Goal: Find specific page/section: Find specific page/section

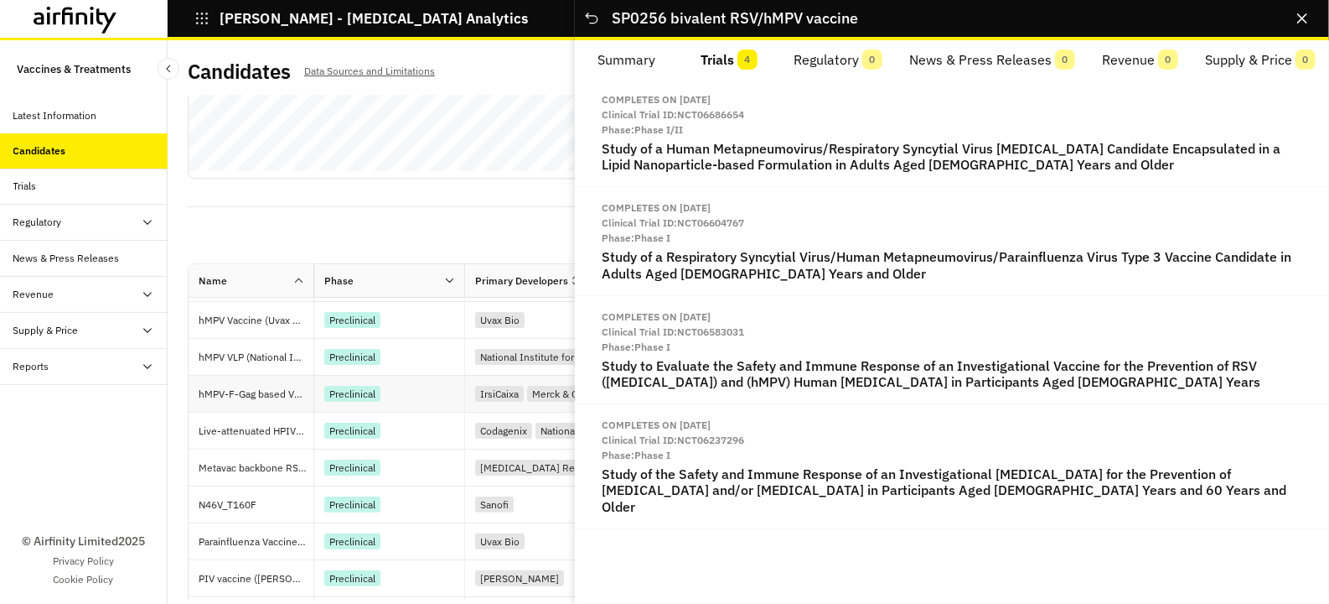
scroll to position [583, 0]
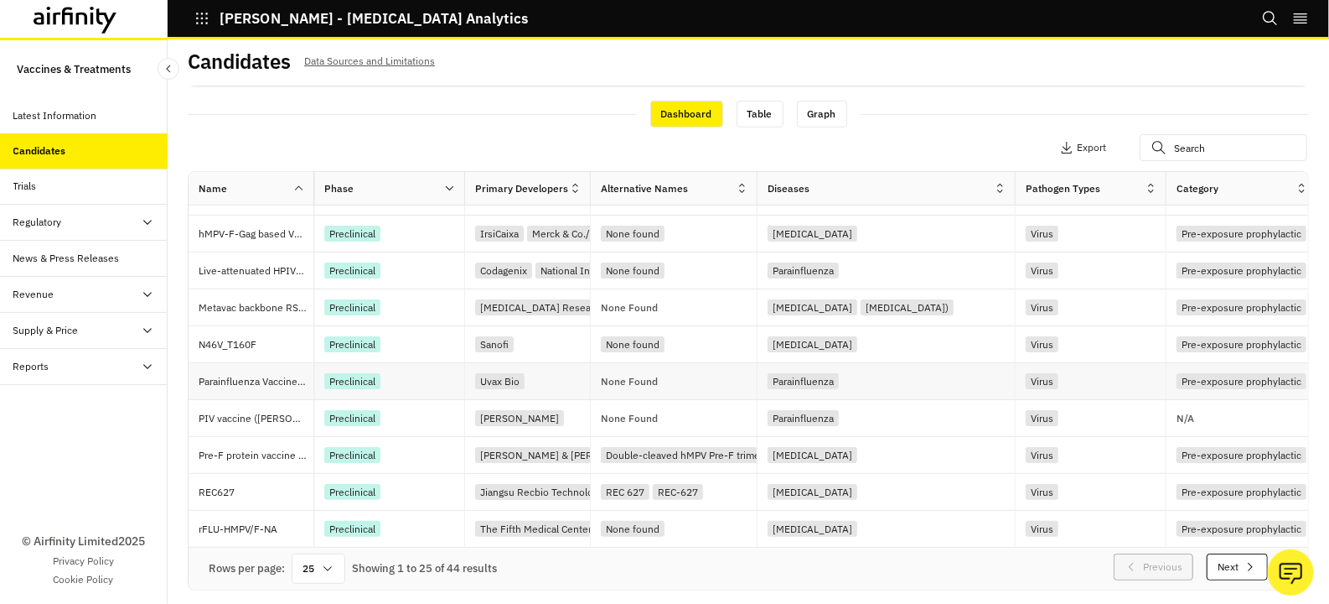
scroll to position [13, 0]
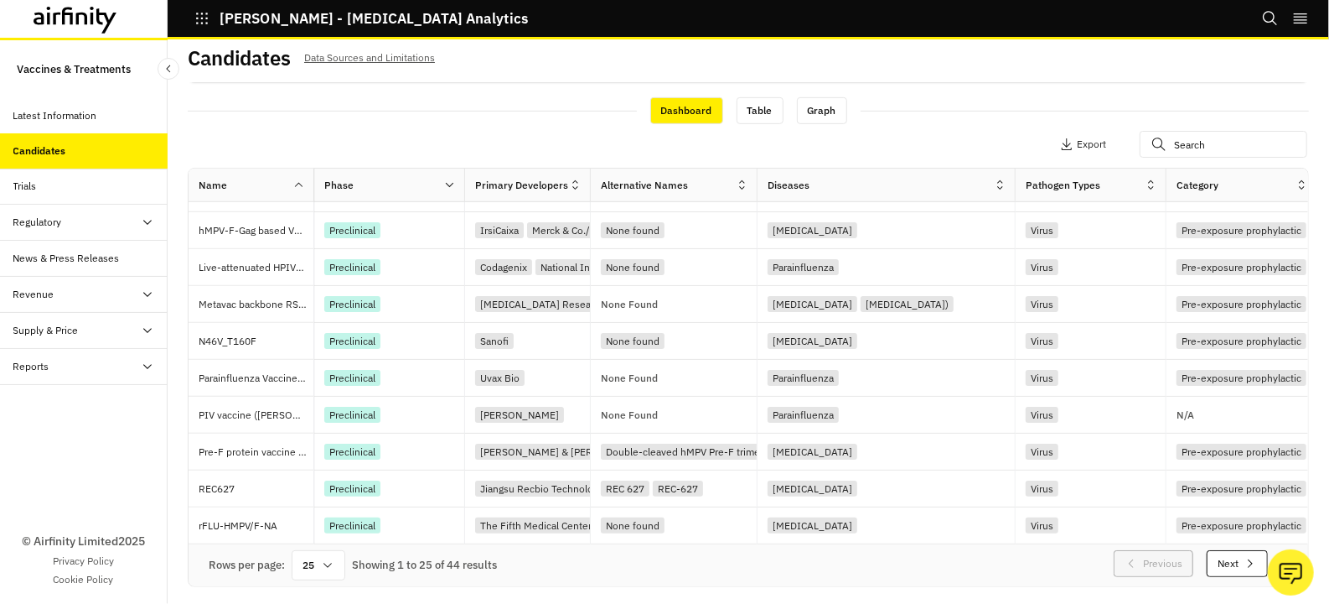
click at [322, 570] on icon at bounding box center [327, 564] width 13 height 13
click at [324, 344] on div "100" at bounding box center [318, 344] width 49 height 38
drag, startPoint x: 415, startPoint y: 124, endPoint x: 437, endPoint y: 196, distance: 75.3
click at [415, 124] on div "Dashboard Table Graph" at bounding box center [749, 110] width 1122 height 29
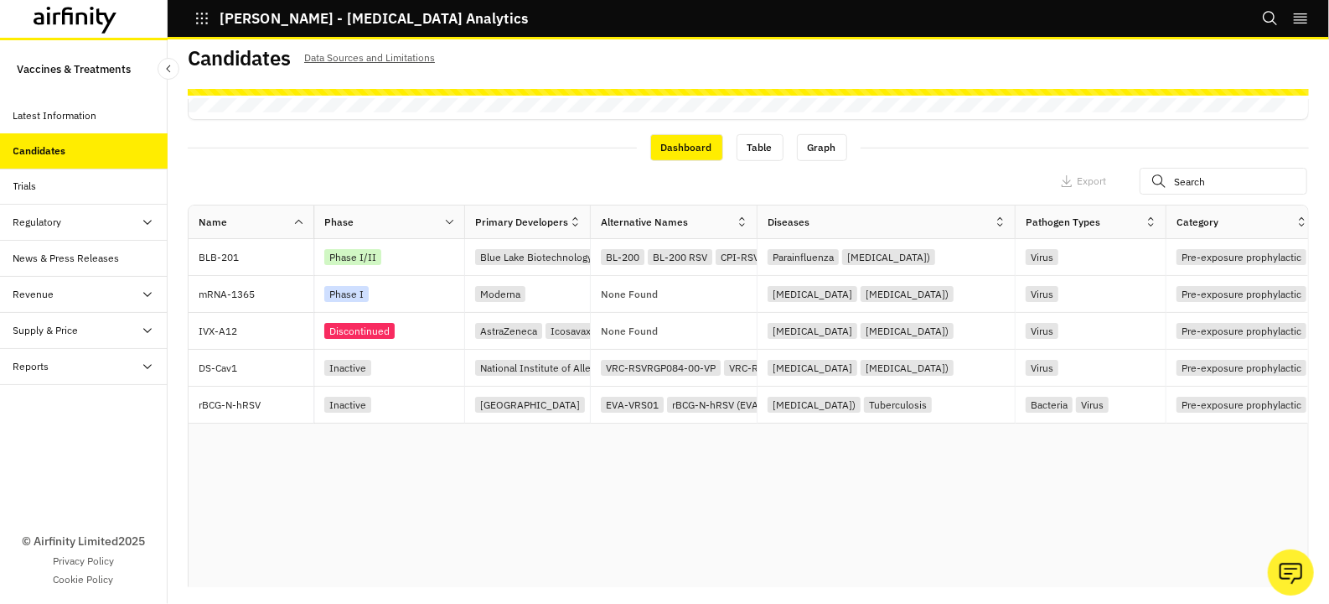
scroll to position [562, 0]
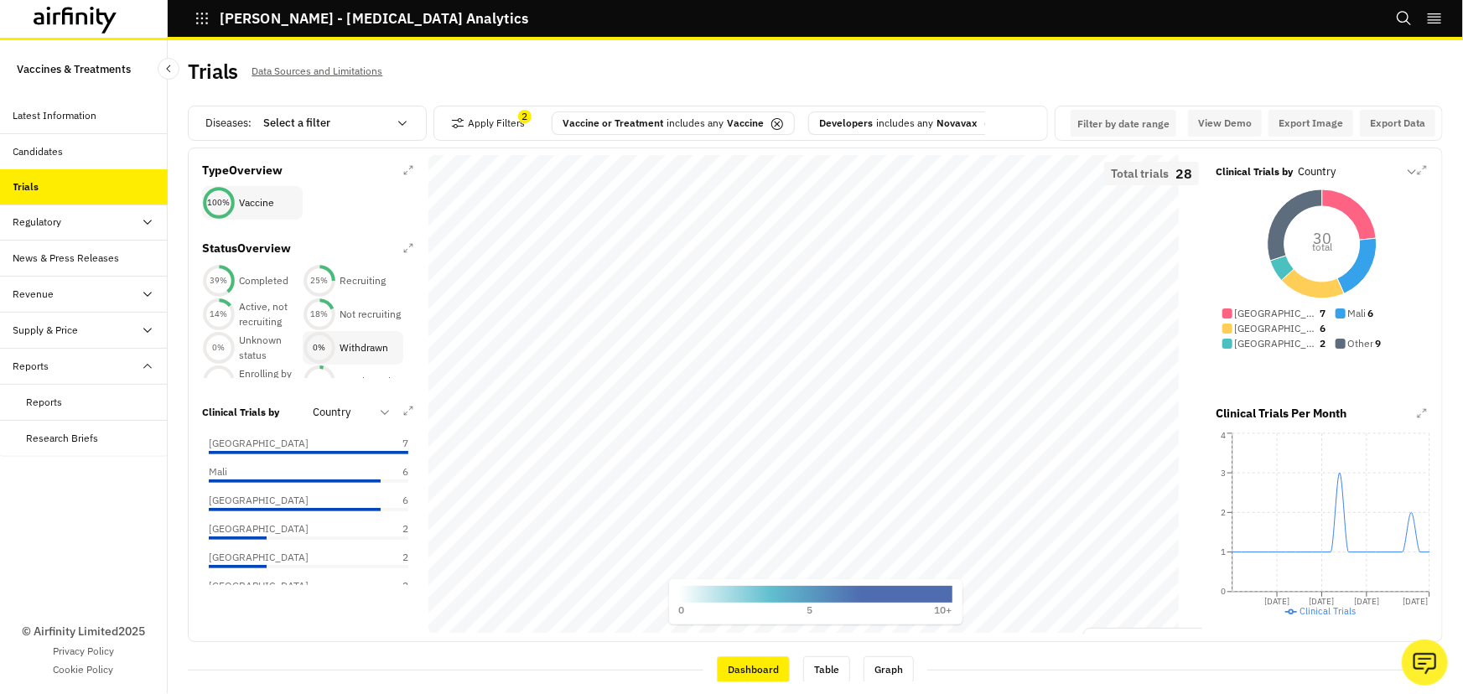
scroll to position [4, 0]
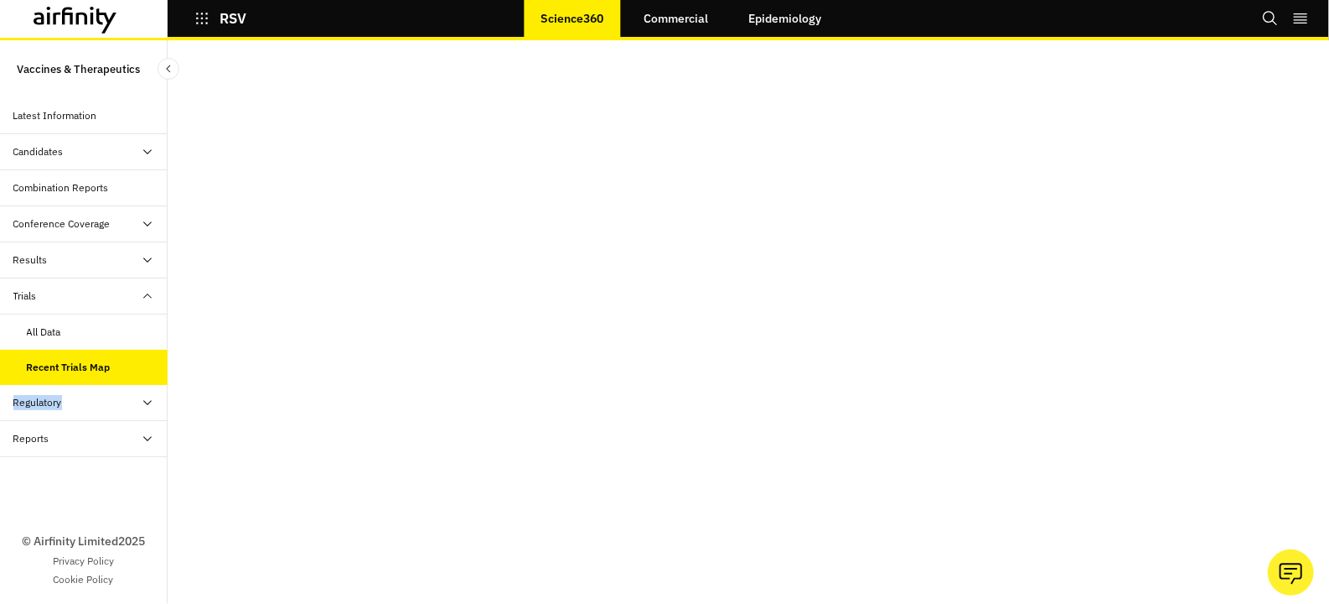
click at [63, 335] on div "All Data" at bounding box center [97, 331] width 141 height 15
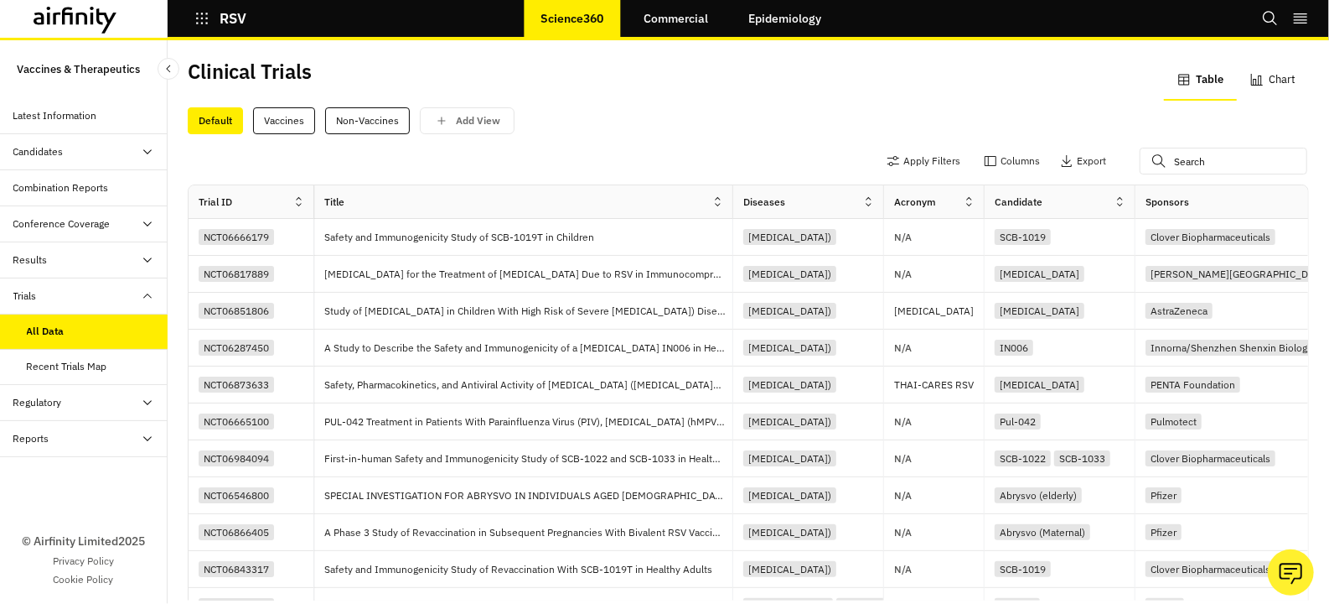
click at [59, 153] on div "Candidates" at bounding box center [38, 151] width 50 height 15
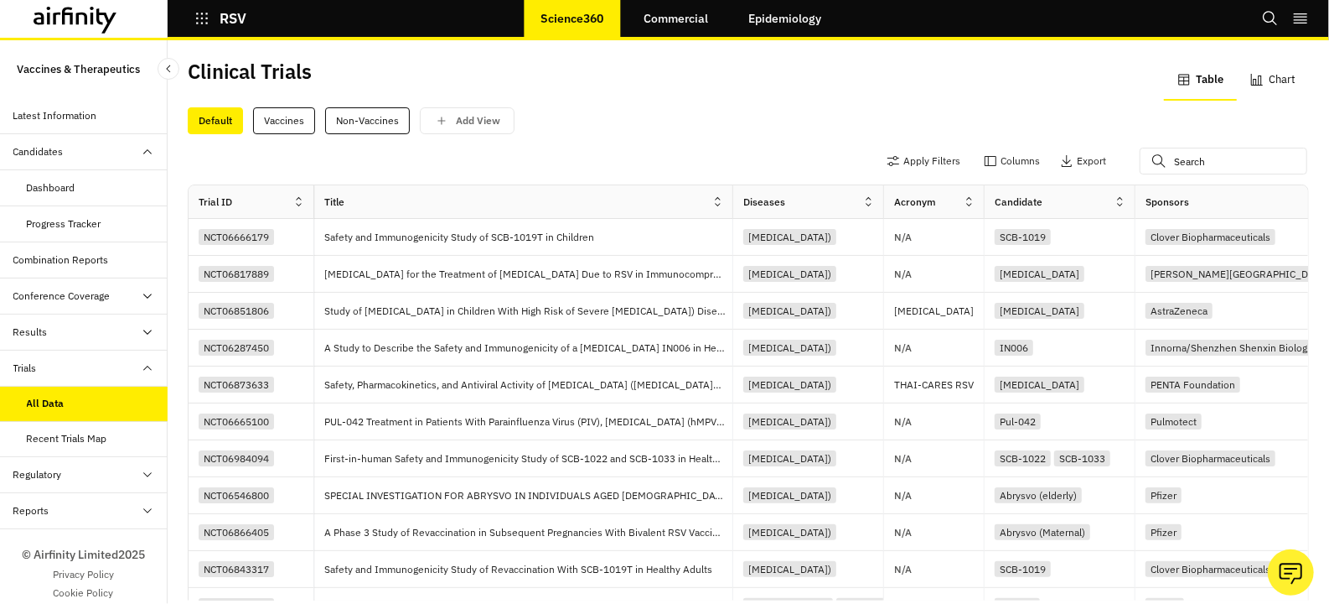
click at [68, 181] on div "Dashboard" at bounding box center [51, 187] width 49 height 15
